Goal: Task Accomplishment & Management: Manage account settings

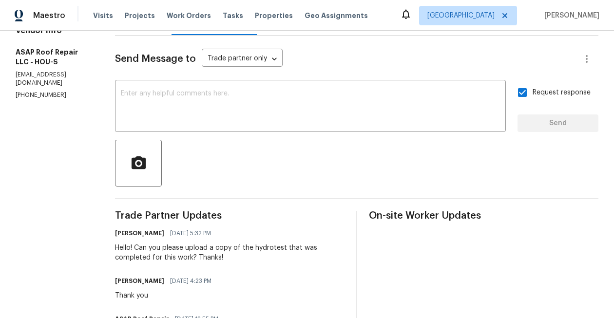
scroll to position [131, 0]
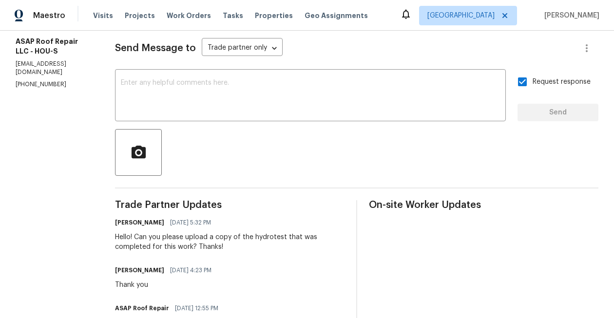
click at [49, 87] on section "All work orders [STREET_ADDRESS][PERSON_NAME] Home details Vendor Info ASAP Roo…" at bounding box center [54, 167] width 76 height 502
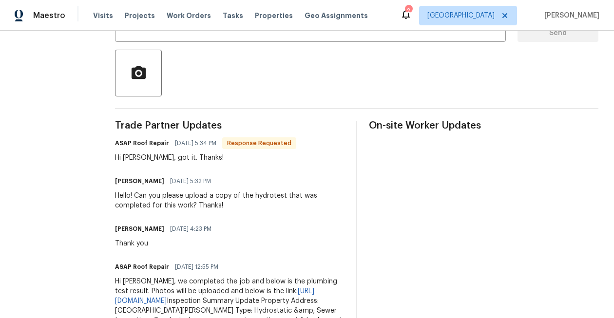
scroll to position [210, 0]
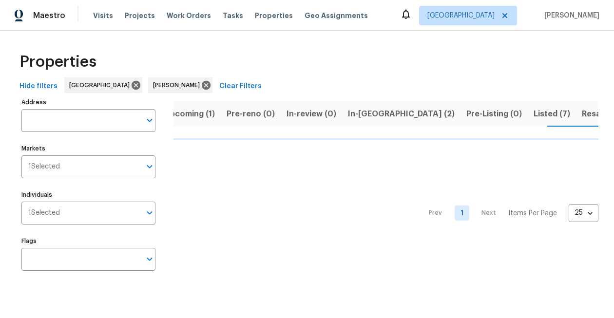
scroll to position [0, 16]
click at [581, 108] on span "Resale (5)" at bounding box center [600, 114] width 38 height 14
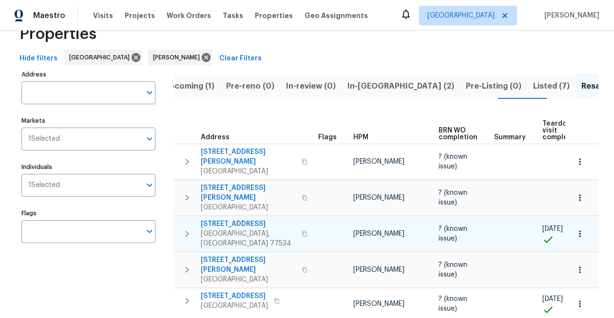
scroll to position [46, 0]
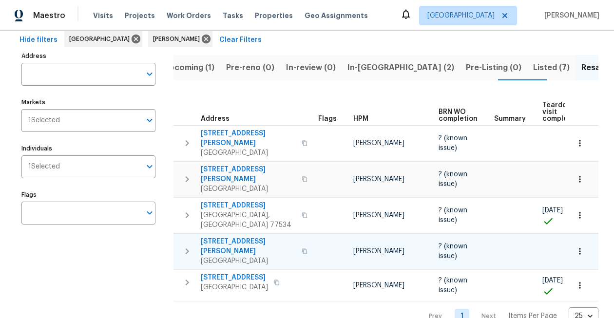
click at [579, 248] on icon "button" at bounding box center [579, 251] width 1 height 6
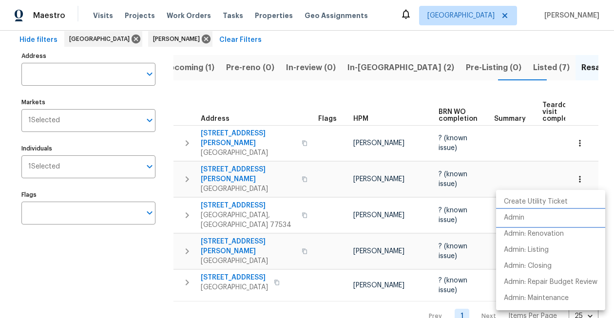
click at [525, 219] on li "Admin" at bounding box center [550, 218] width 109 height 16
